Goal: Information Seeking & Learning: Learn about a topic

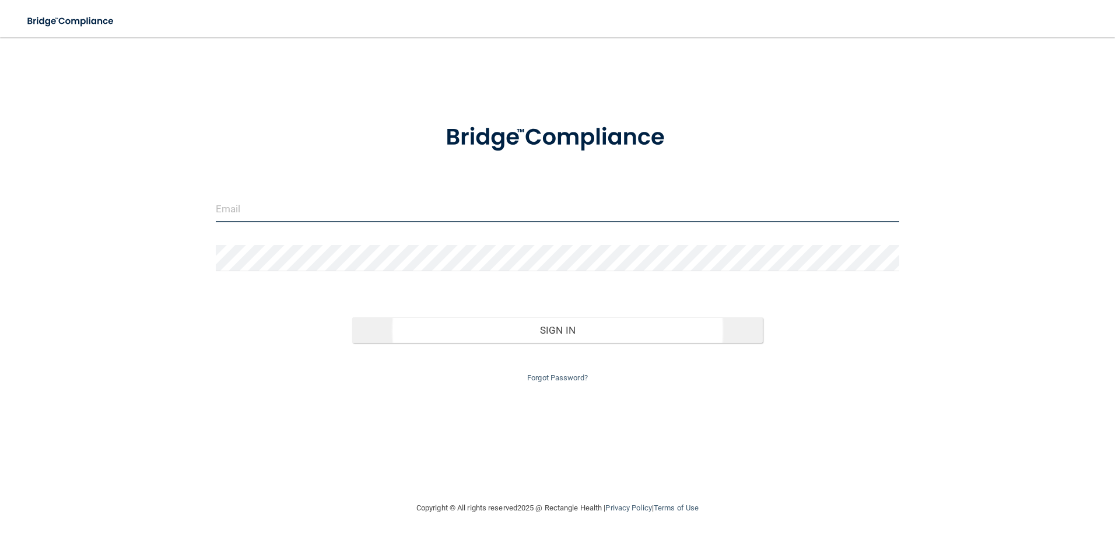
type input "[PERSON_NAME][EMAIL_ADDRESS][DOMAIN_NAME]"
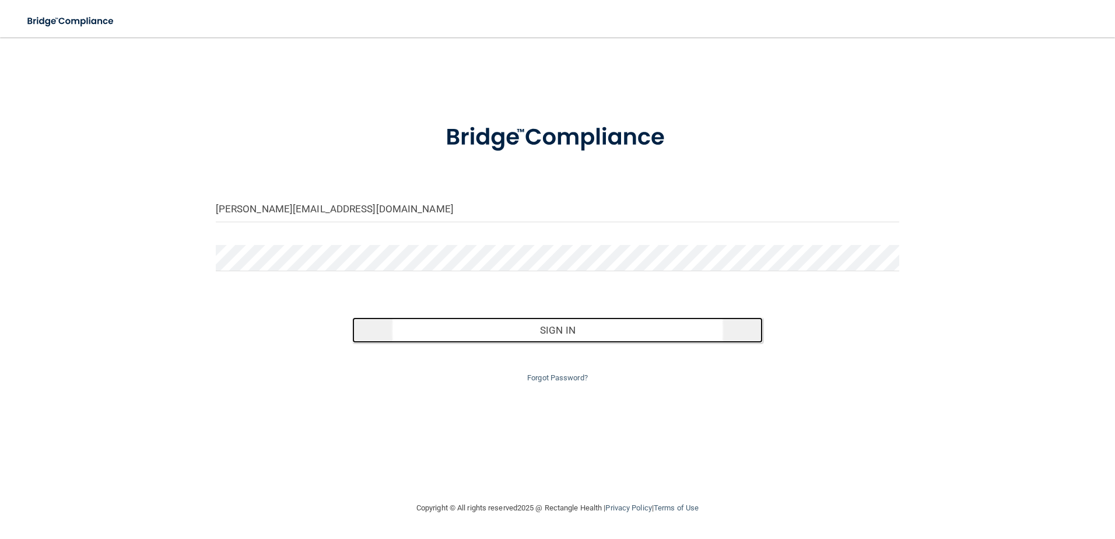
click at [597, 329] on button "Sign In" at bounding box center [557, 330] width 410 height 26
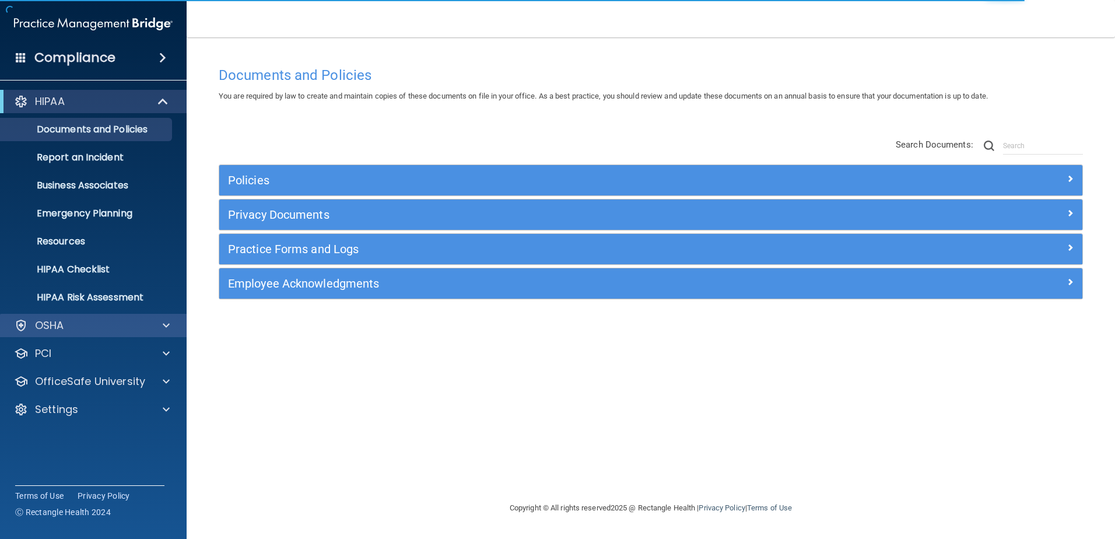
click at [179, 317] on div "OSHA" at bounding box center [93, 325] width 187 height 23
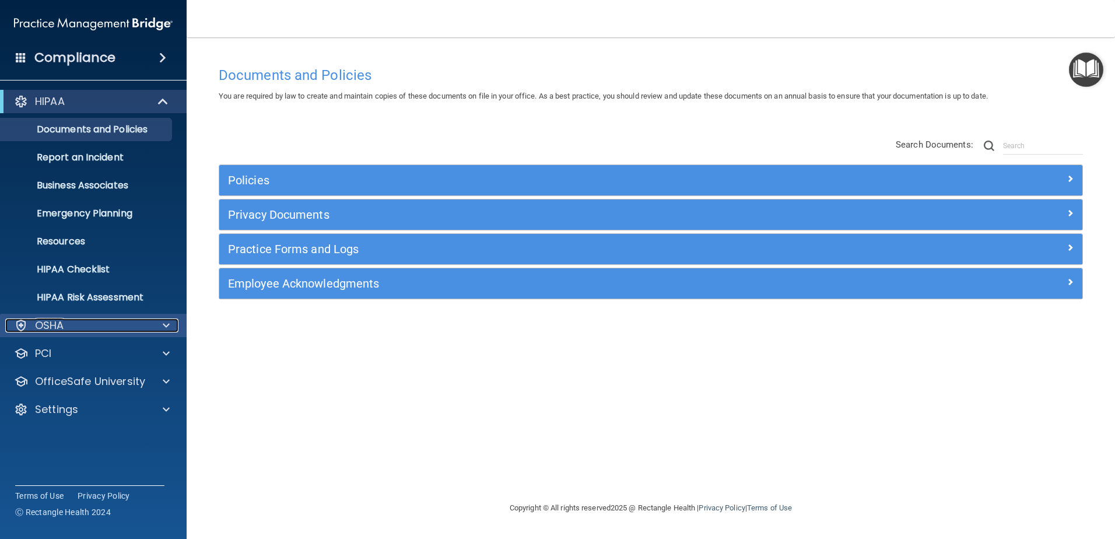
click at [155, 324] on div at bounding box center [164, 325] width 29 height 14
click at [151, 327] on div at bounding box center [164, 325] width 29 height 14
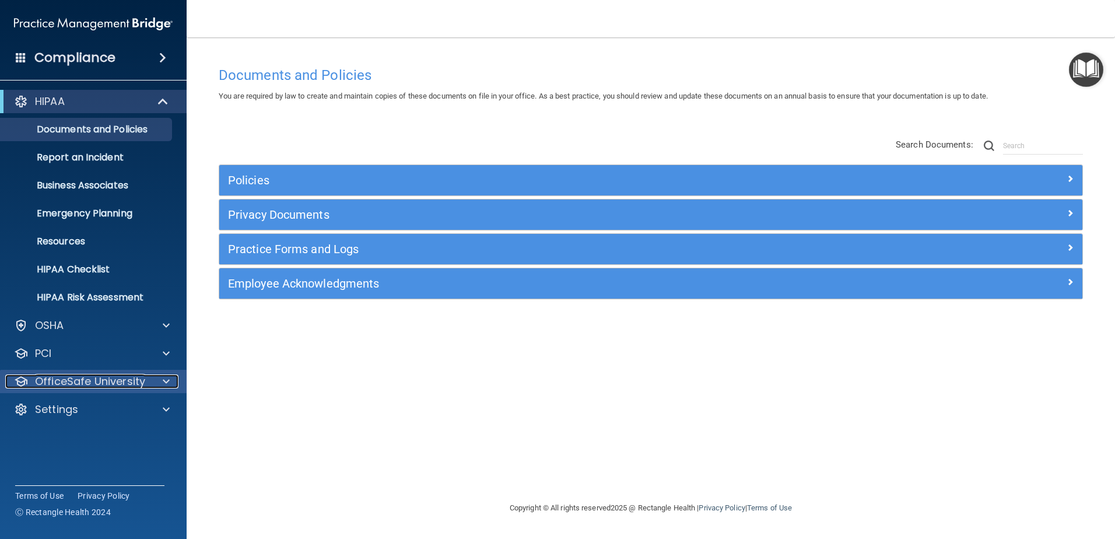
click at [135, 381] on p "OfficeSafe University" at bounding box center [90, 381] width 110 height 14
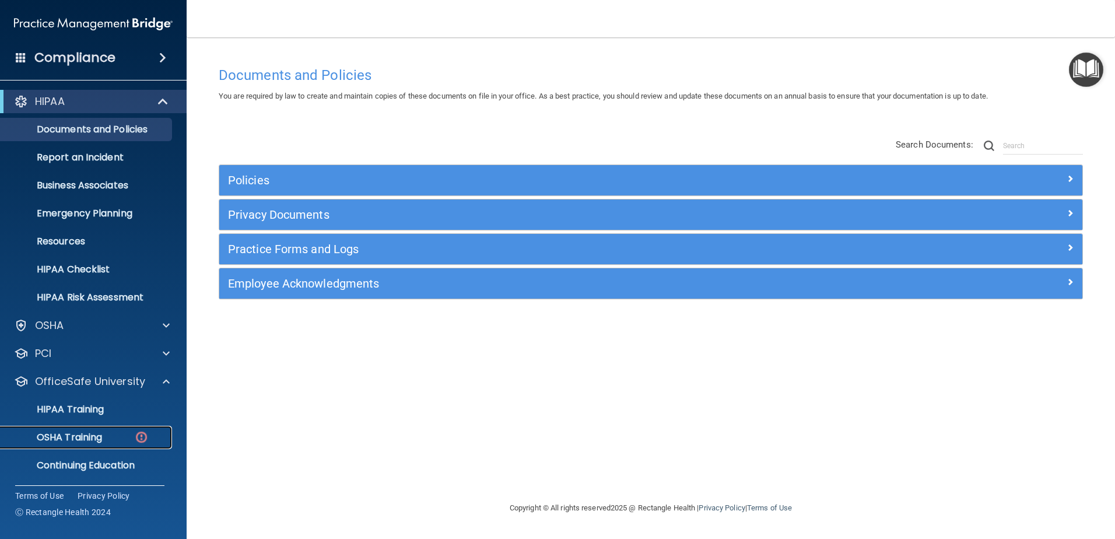
click at [119, 437] on div "OSHA Training" at bounding box center [87, 437] width 159 height 12
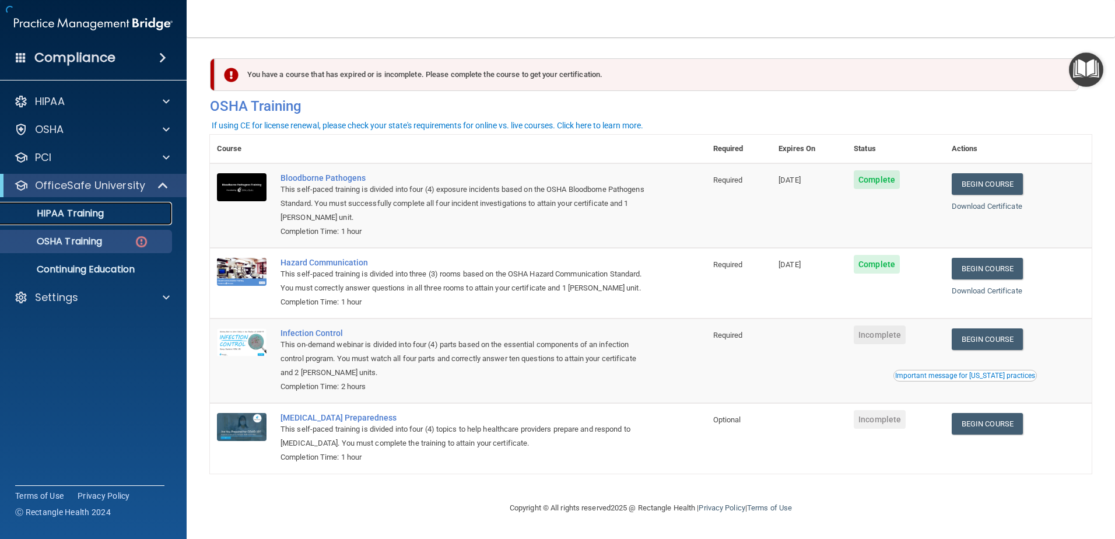
click at [115, 216] on div "HIPAA Training" at bounding box center [87, 214] width 159 height 12
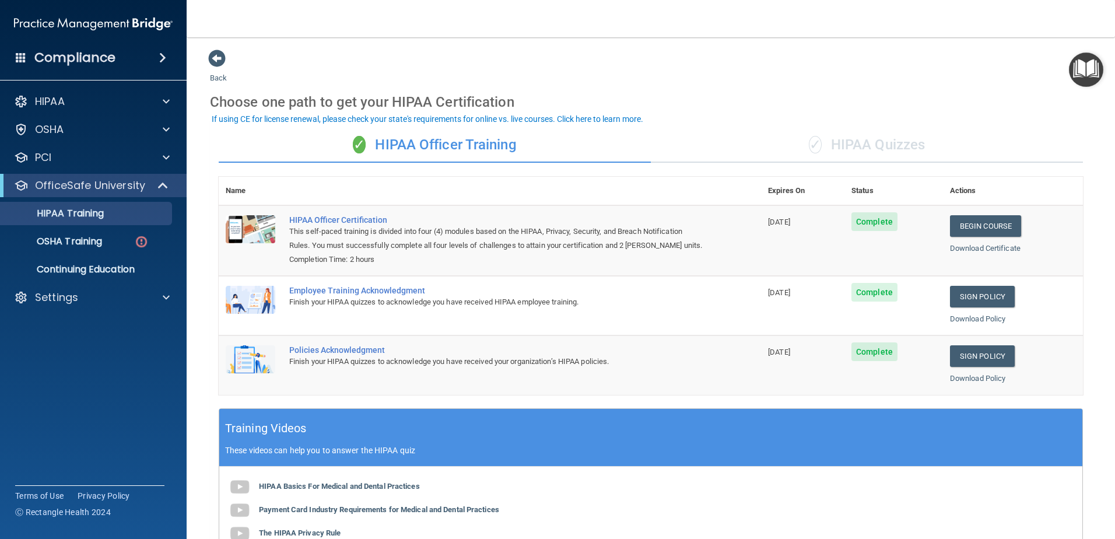
click at [810, 149] on span "✓" at bounding box center [815, 144] width 13 height 17
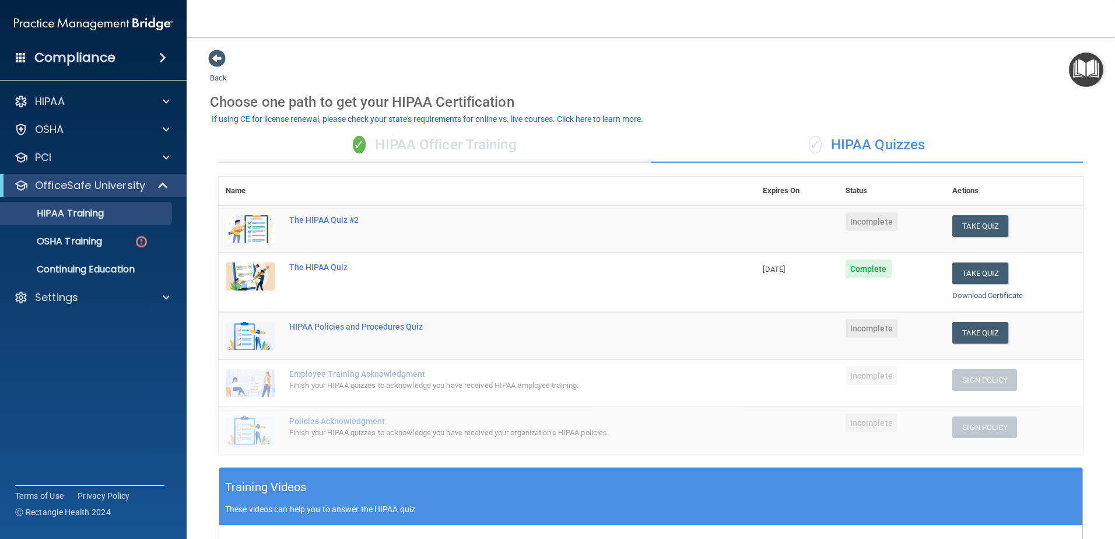
click at [359, 384] on div "Finish your HIPAA quizzes to acknowledge you have received HIPAA employee train…" at bounding box center [493, 385] width 408 height 14
click at [971, 329] on button "Take Quiz" at bounding box center [980, 333] width 56 height 22
